Goal: Information Seeking & Learning: Learn about a topic

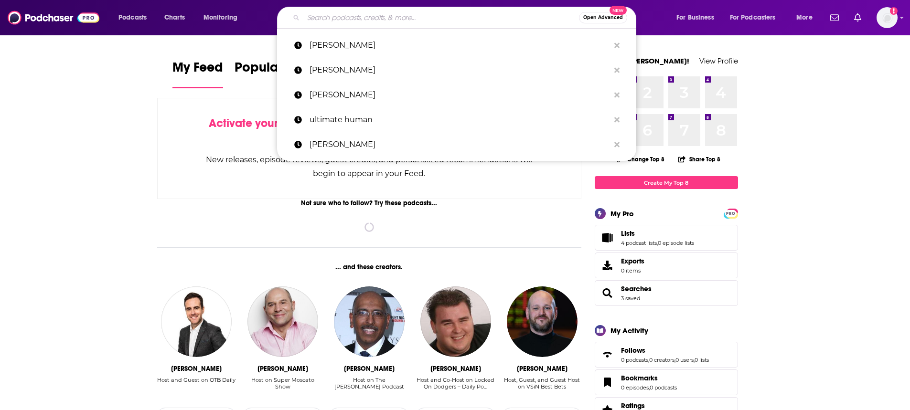
click at [463, 22] on input "Search podcasts, credits, & more..." at bounding box center [441, 17] width 276 height 15
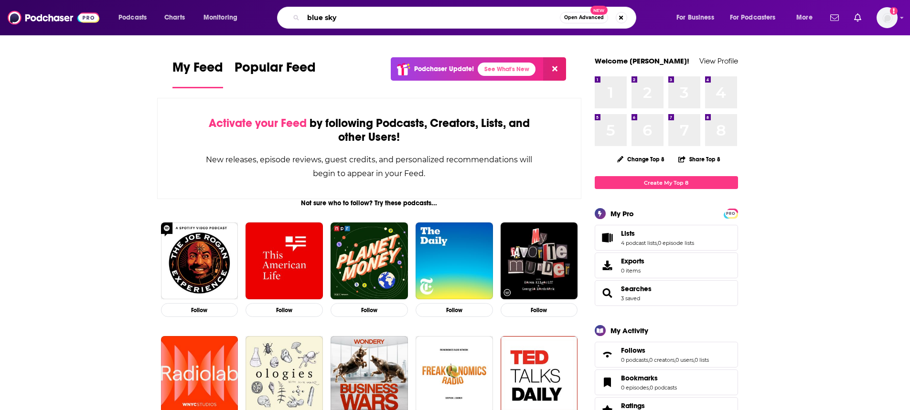
type input "blue sky"
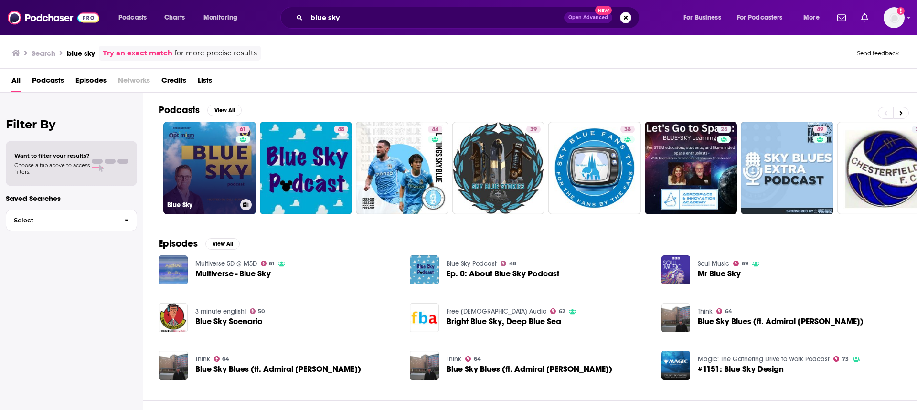
click at [233, 173] on link "61 Blue Sky" at bounding box center [209, 168] width 93 height 93
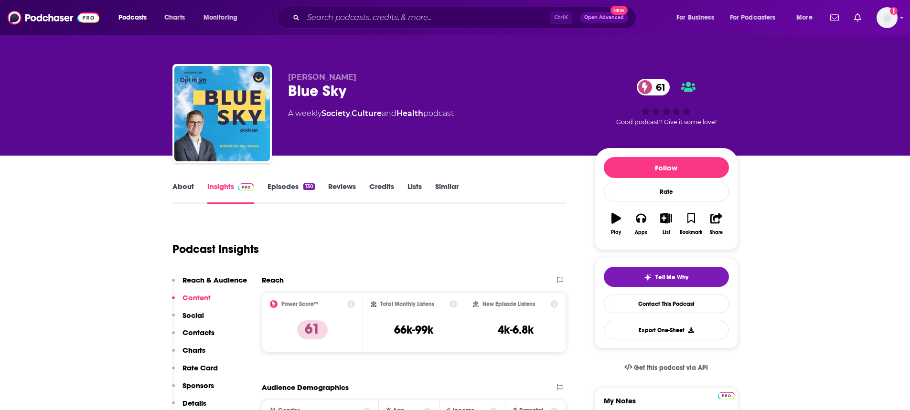
click at [178, 187] on link "About" at bounding box center [182, 193] width 21 height 22
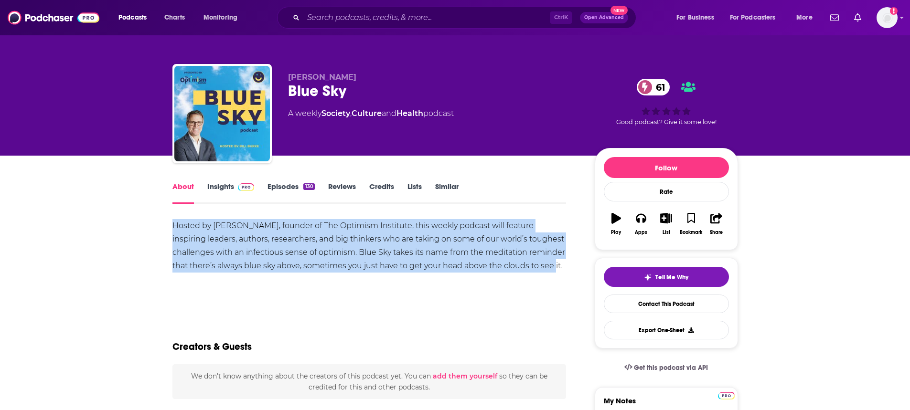
drag, startPoint x: 242, startPoint y: 230, endPoint x: 587, endPoint y: 273, distance: 347.5
copy div "Hosted by Bill Burke, founder of The Optimism Institute, this weekly podcast wi…"
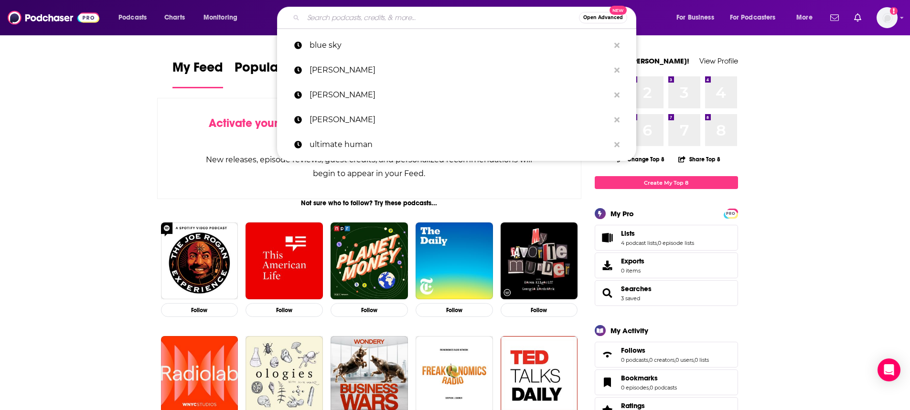
click at [422, 24] on input "Search podcasts, credits, & more..." at bounding box center [441, 17] width 276 height 15
paste input "He’s Not Wrongpodcast"
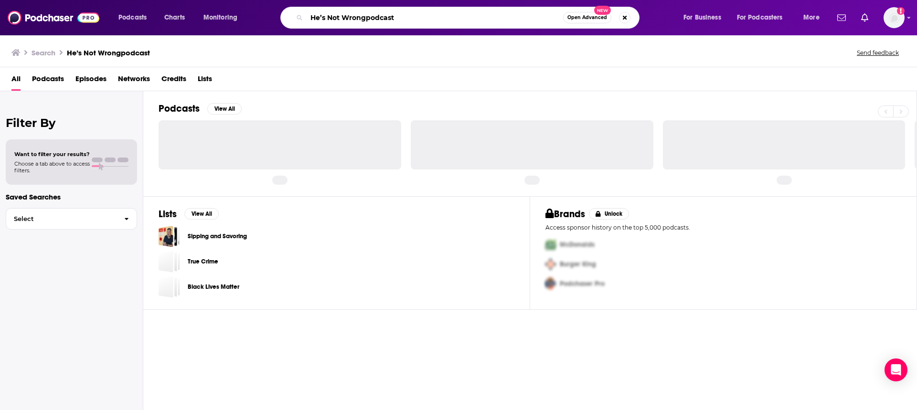
drag, startPoint x: 369, startPoint y: 17, endPoint x: 405, endPoint y: 15, distance: 36.3
click at [403, 17] on input "He’s Not Wrongpodcast" at bounding box center [435, 17] width 256 height 15
type input "He’s Not Wrong"
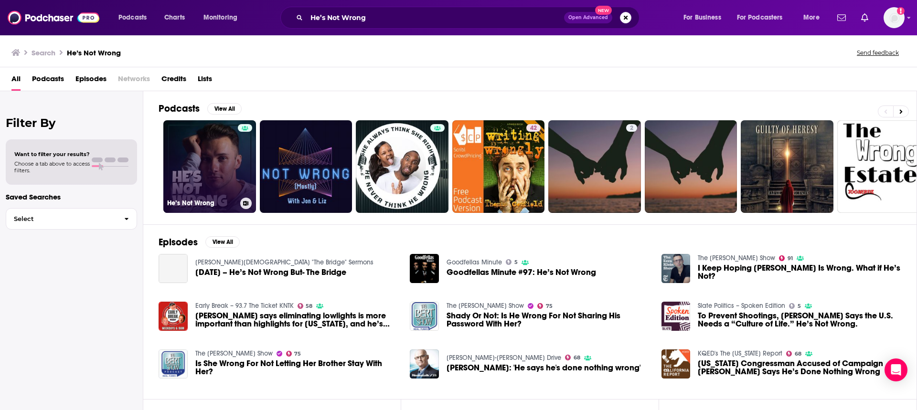
click at [221, 167] on link "He’s Not Wrong" at bounding box center [209, 166] width 93 height 93
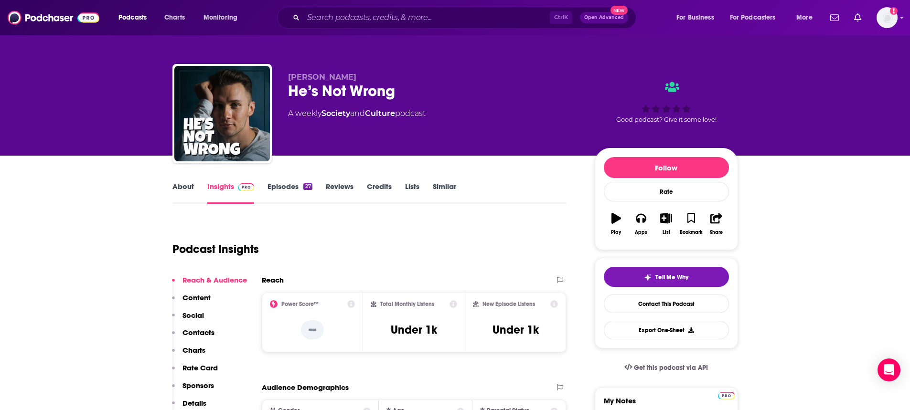
click at [182, 193] on link "About" at bounding box center [182, 193] width 21 height 22
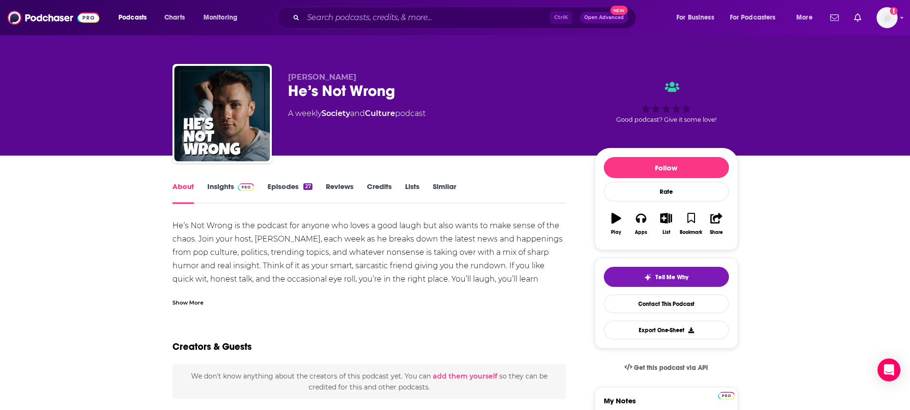
click at [289, 186] on link "Episodes 27" at bounding box center [289, 193] width 44 height 22
